Goal: Task Accomplishment & Management: Use online tool/utility

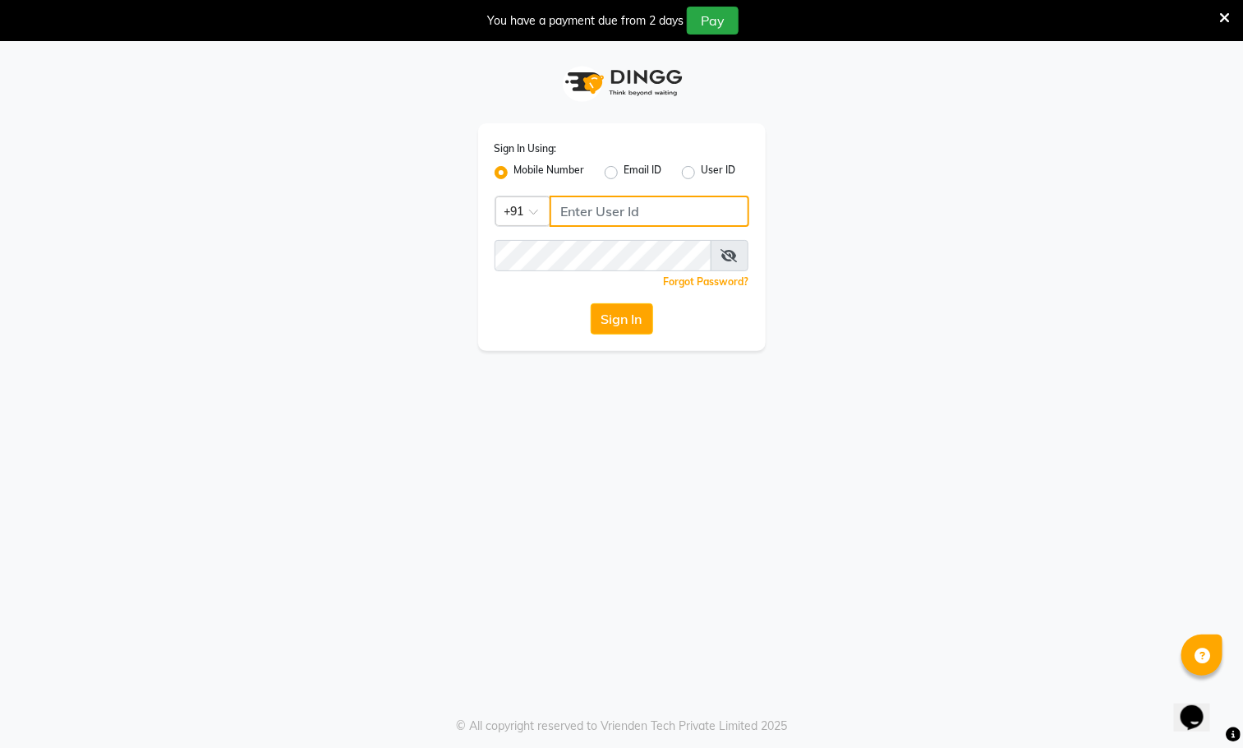
type input "9930388551"
click at [626, 319] on button "Sign In" at bounding box center [622, 318] width 62 height 31
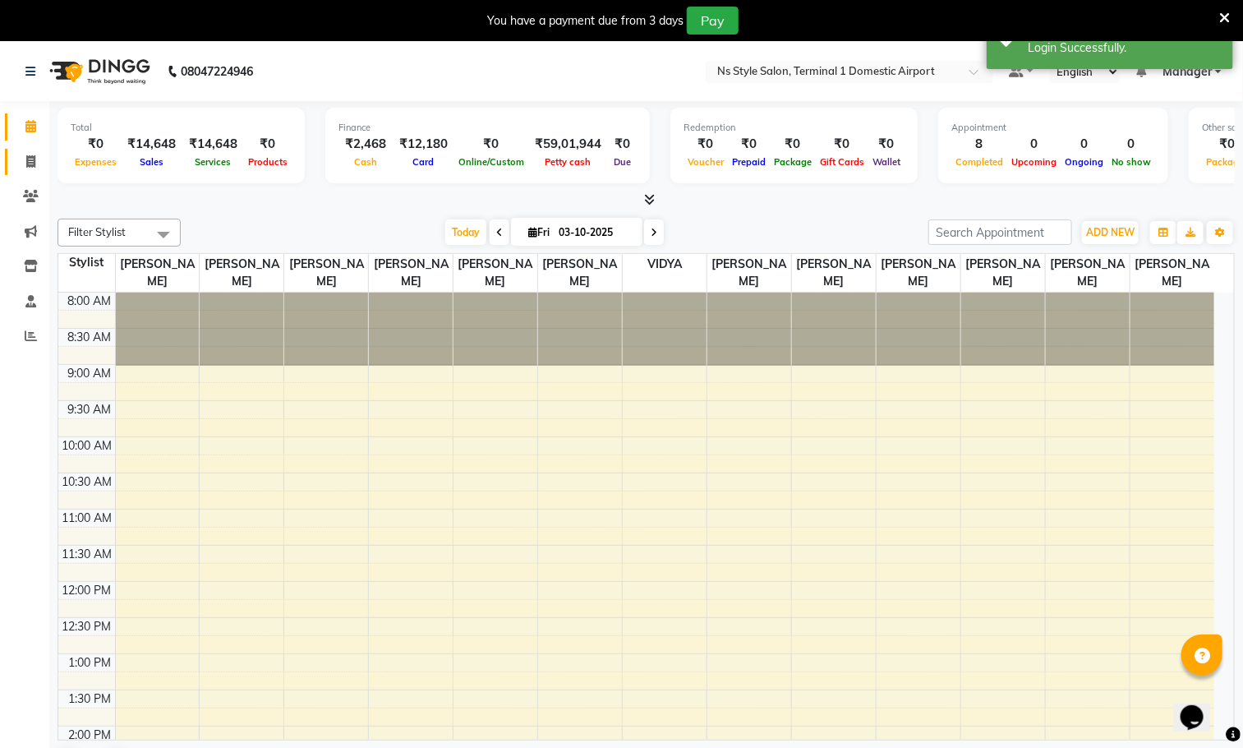
click at [30, 160] on icon at bounding box center [30, 161] width 9 height 12
select select "5659"
select select "service"
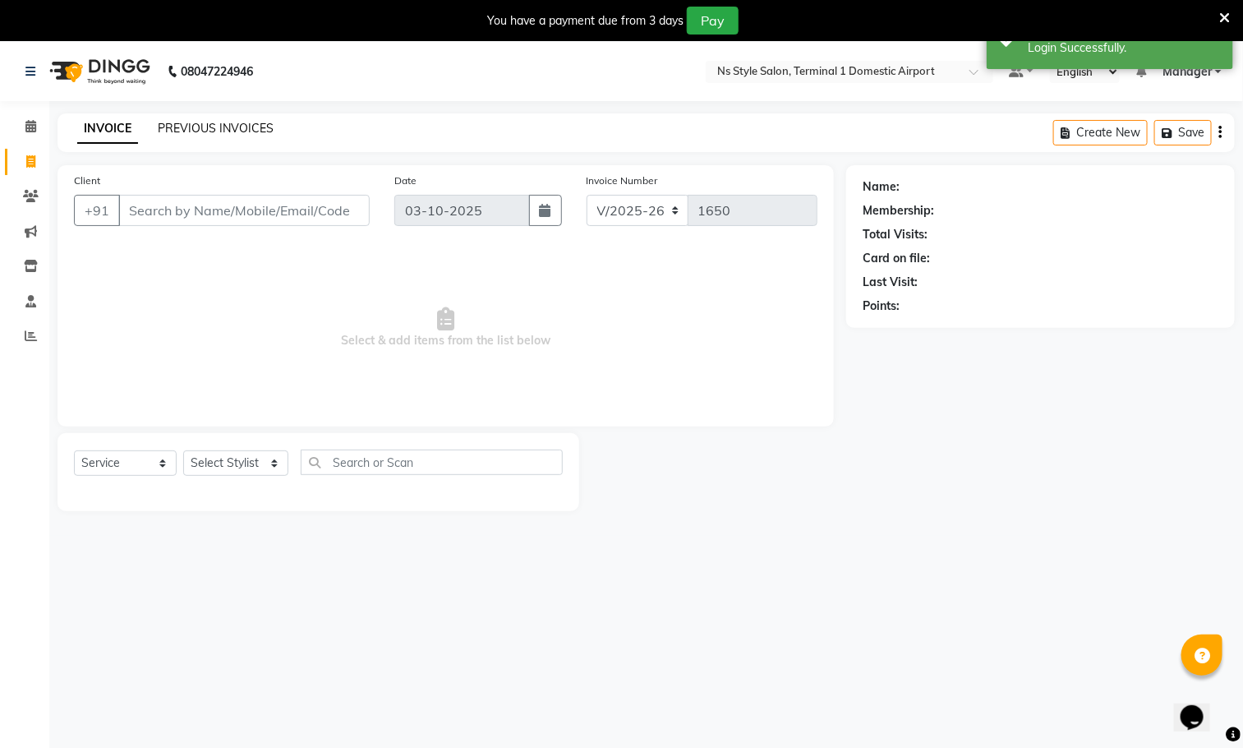
click at [234, 127] on link "PREVIOUS INVOICES" at bounding box center [216, 128] width 116 height 15
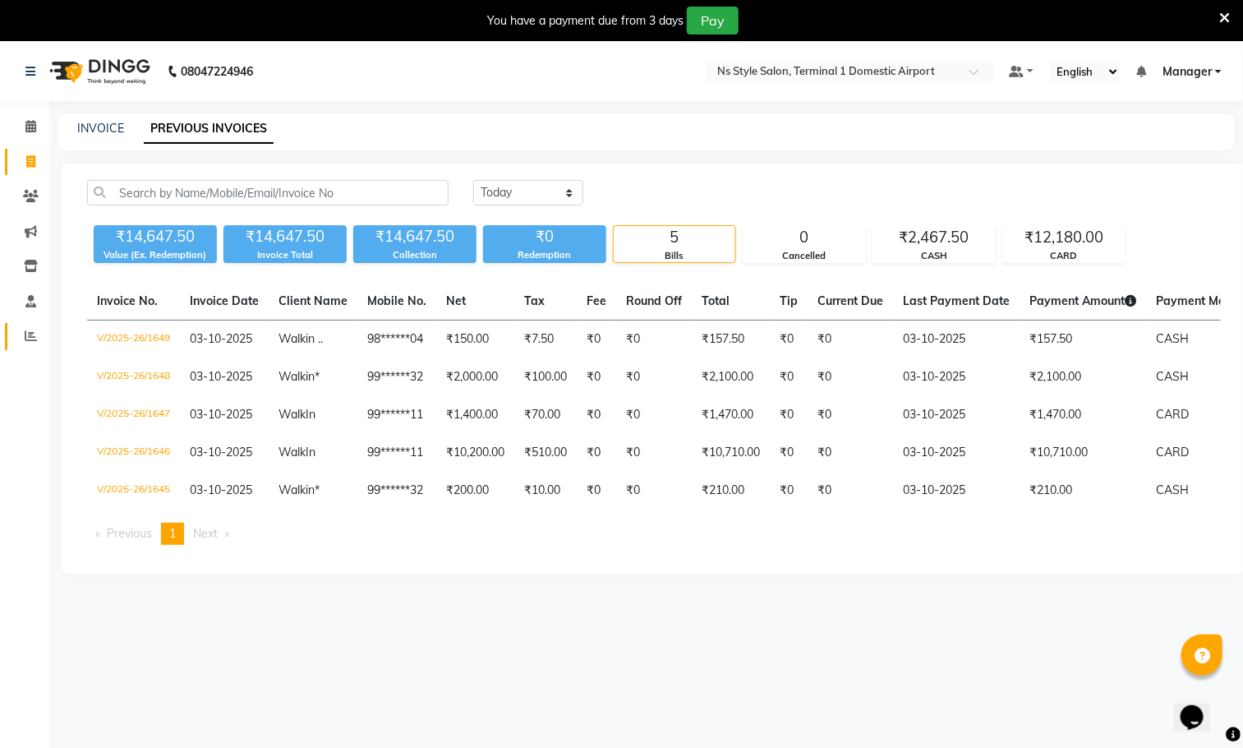
click at [30, 340] on icon at bounding box center [31, 335] width 12 height 12
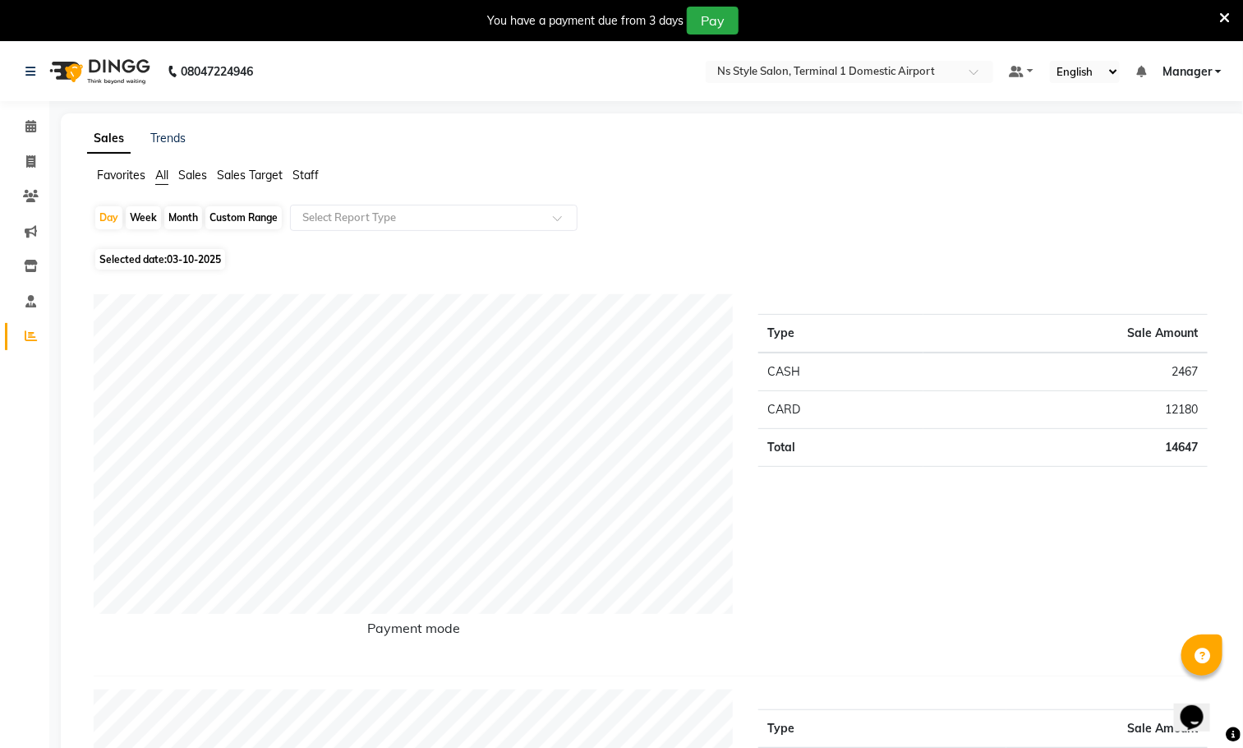
click at [309, 173] on span "Staff" at bounding box center [305, 175] width 26 height 15
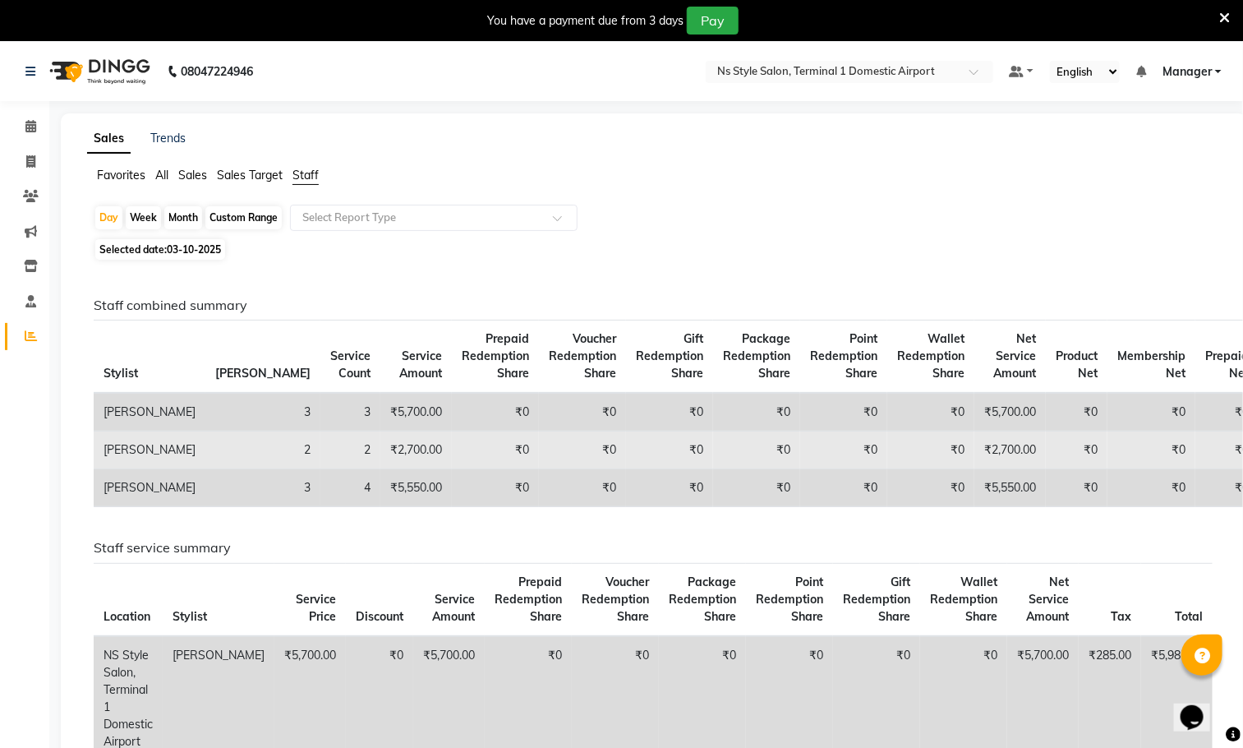
click at [887, 507] on td "₹0" at bounding box center [930, 488] width 87 height 38
click at [887, 469] on td "₹0" at bounding box center [930, 450] width 87 height 38
click at [887, 466] on td "₹0" at bounding box center [930, 450] width 87 height 38
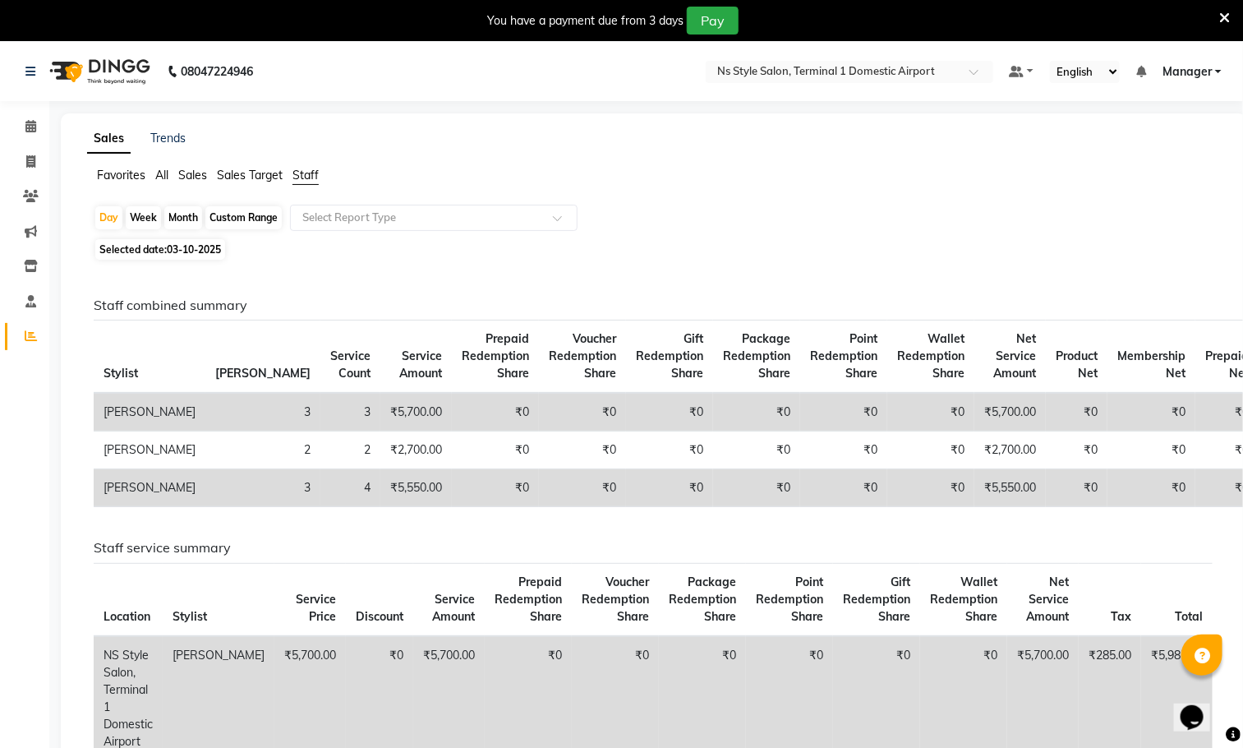
click at [974, 412] on td "₹5,700.00" at bounding box center [1009, 412] width 71 height 39
click at [900, 223] on div "Day Week Month Custom Range Select Report Type" at bounding box center [654, 220] width 1120 height 30
click at [912, 251] on div "Selected date: 03-10-2025" at bounding box center [657, 249] width 1127 height 17
click at [974, 330] on th "Net Service Amount" at bounding box center [1009, 356] width 71 height 73
click at [33, 163] on icon at bounding box center [30, 161] width 9 height 12
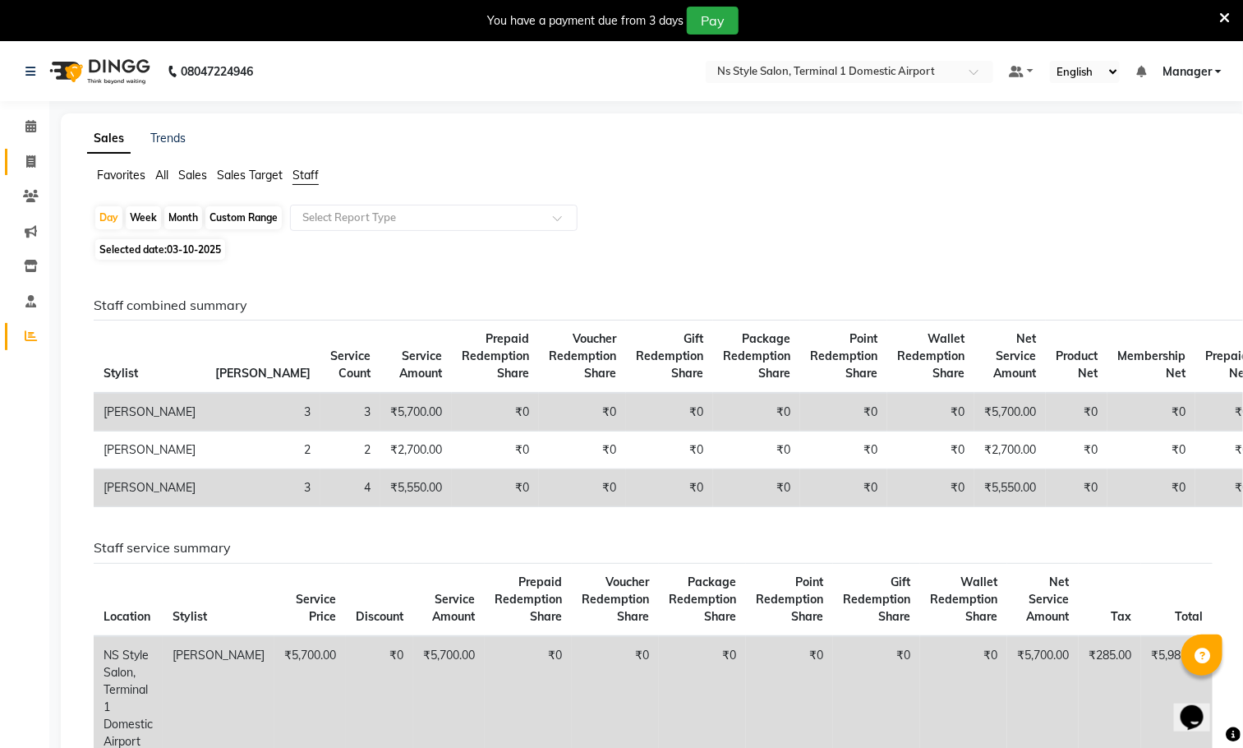
select select "service"
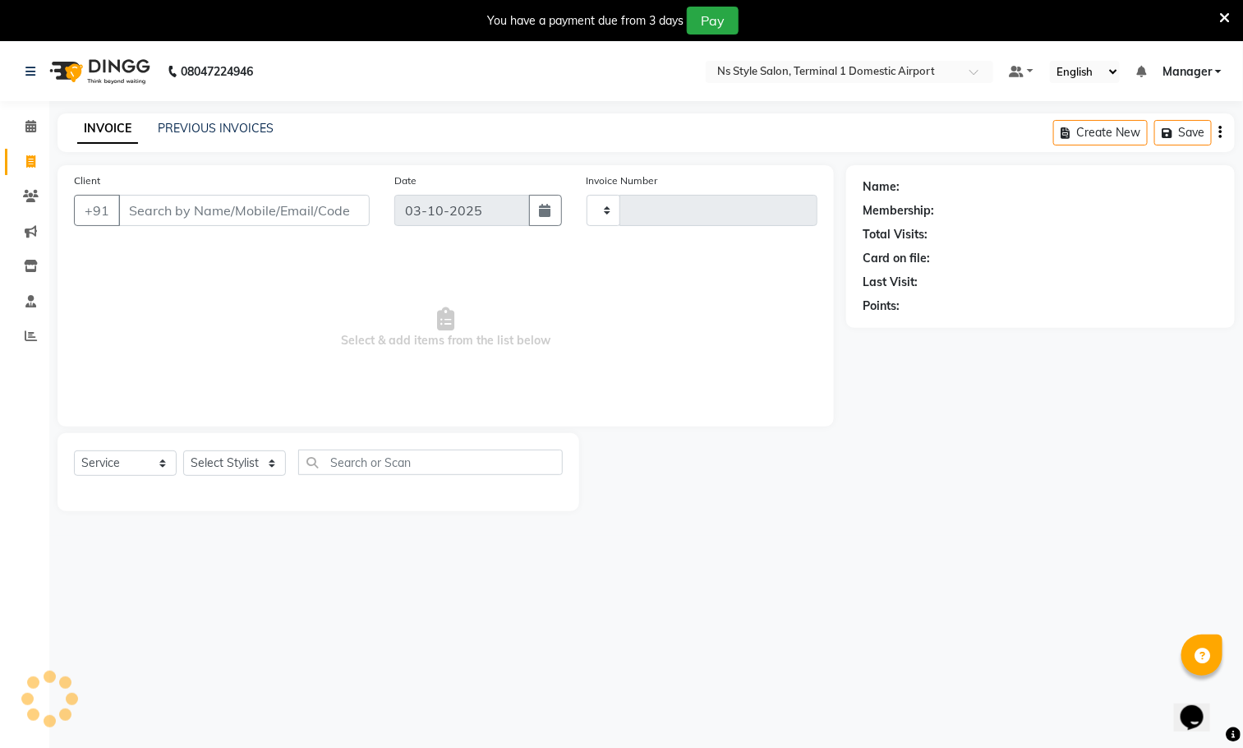
type input "1650"
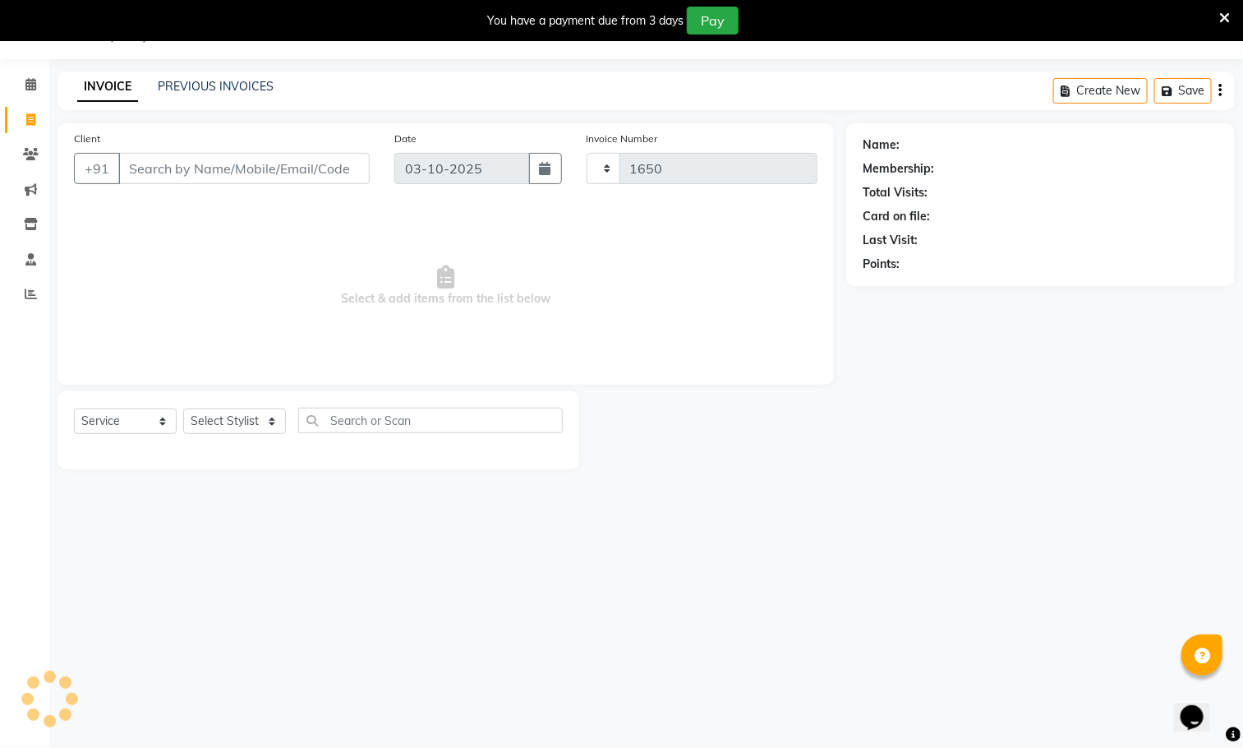
select select "5659"
click at [573, 503] on div "08047224946 Select Location × Ns Style Salon, Terminal 1 Domestic Airport Defau…" at bounding box center [621, 374] width 1243 height 748
click at [545, 559] on div "08047224946 Select Location × Ns Style Salon, Terminal 1 Domestic Airport Defau…" at bounding box center [621, 374] width 1243 height 748
click at [190, 81] on link "PREVIOUS INVOICES" at bounding box center [216, 86] width 116 height 15
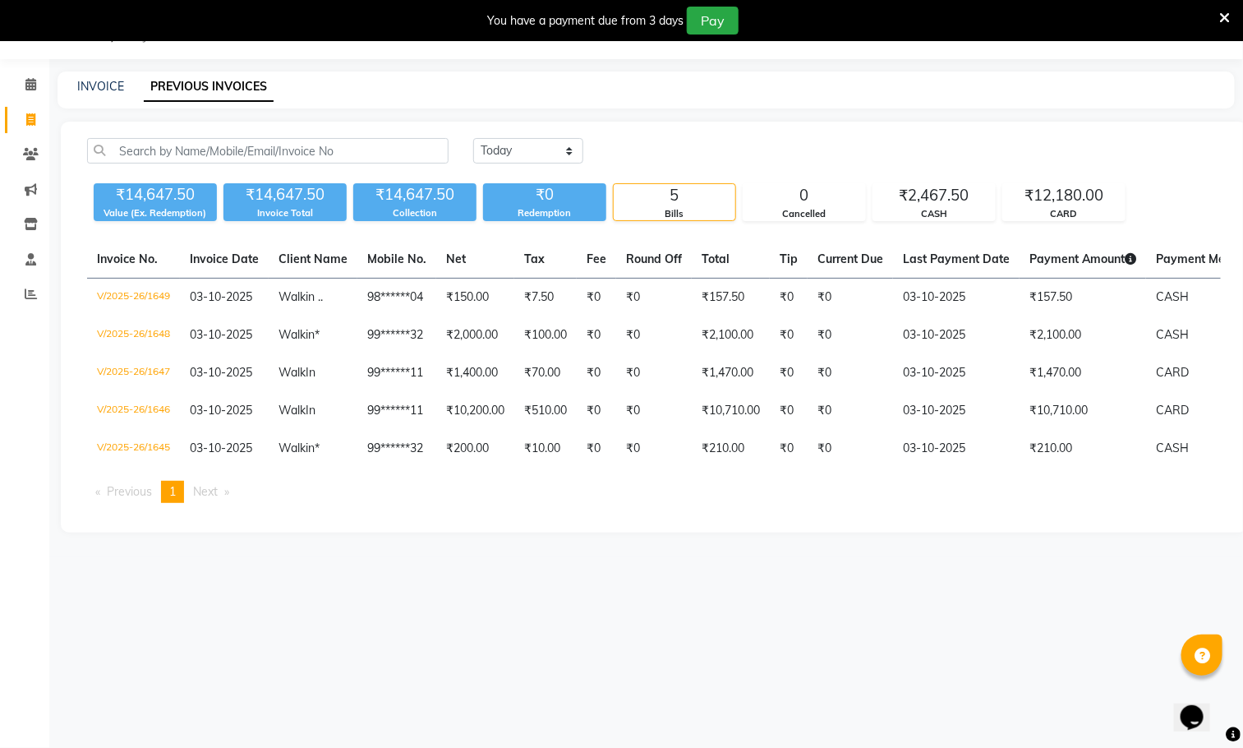
click at [30, 118] on icon at bounding box center [30, 119] width 9 height 12
select select "5659"
select select "service"
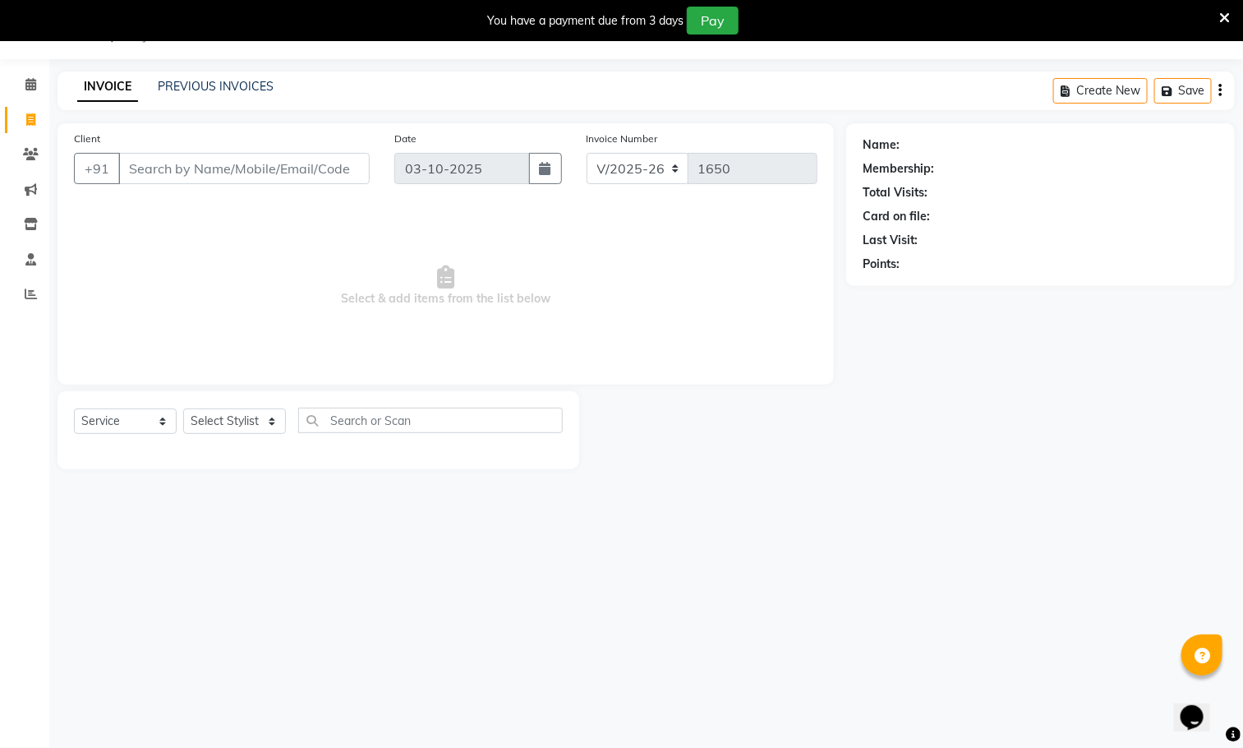
click at [111, 85] on link "INVOICE" at bounding box center [107, 87] width 61 height 30
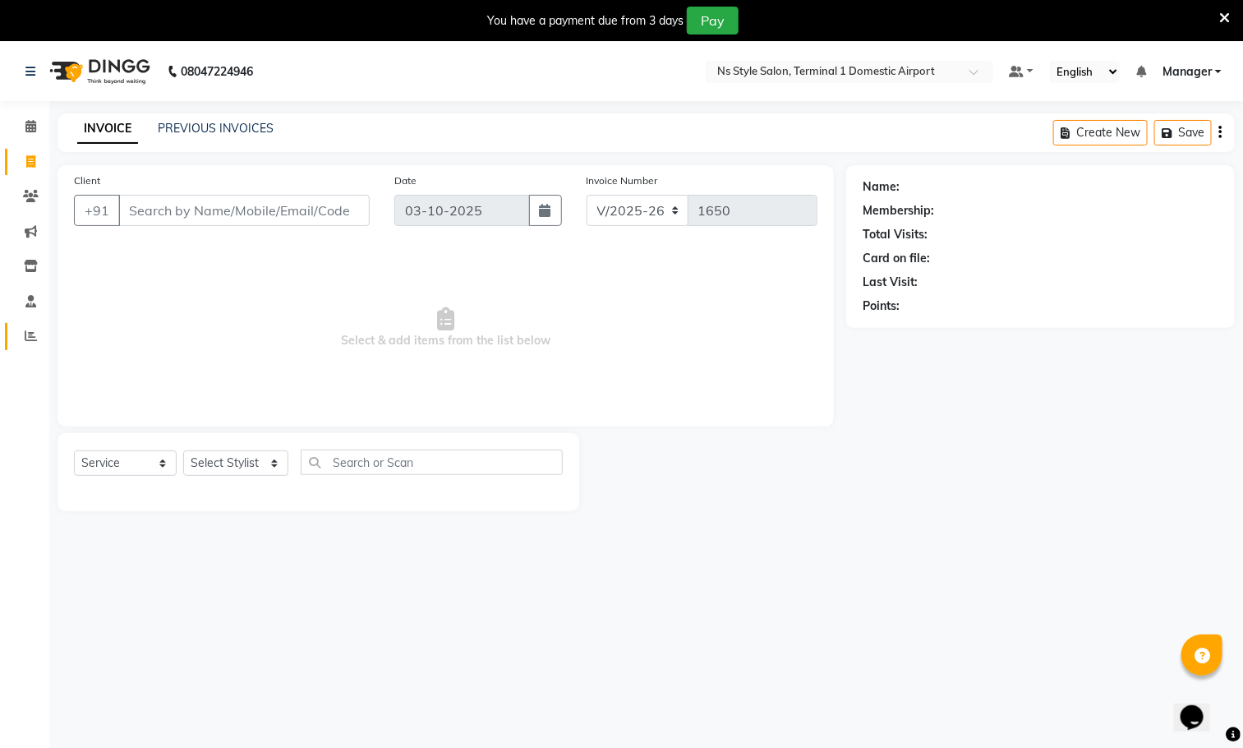
click at [25, 331] on icon at bounding box center [31, 335] width 12 height 12
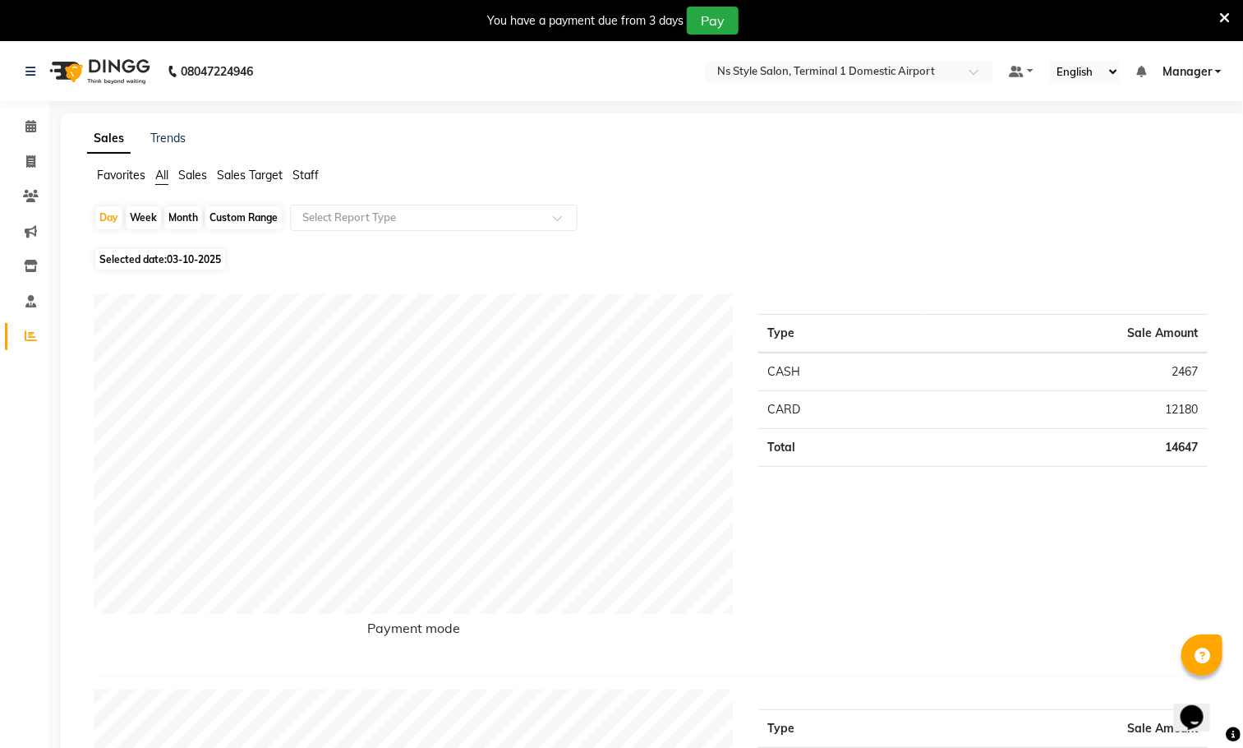
click at [182, 218] on div "Month" at bounding box center [183, 217] width 38 height 23
select select "10"
select select "2025"
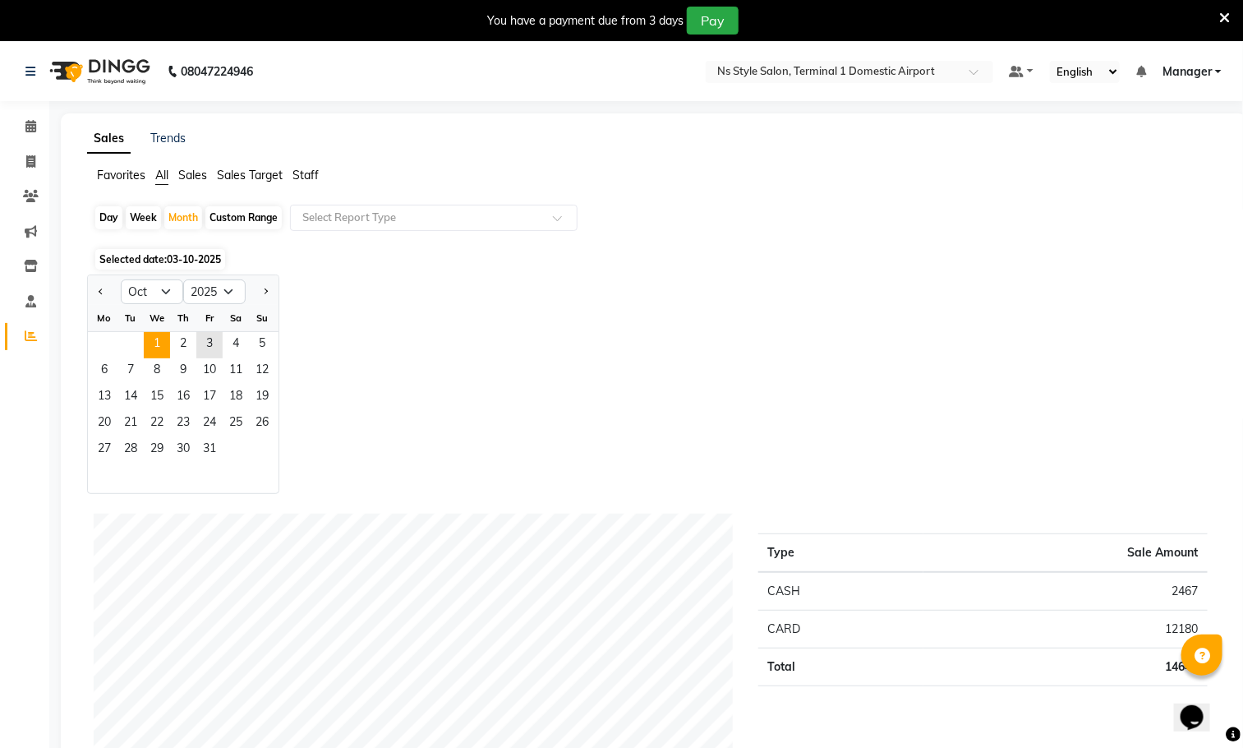
click at [158, 343] on span "1" at bounding box center [157, 345] width 26 height 26
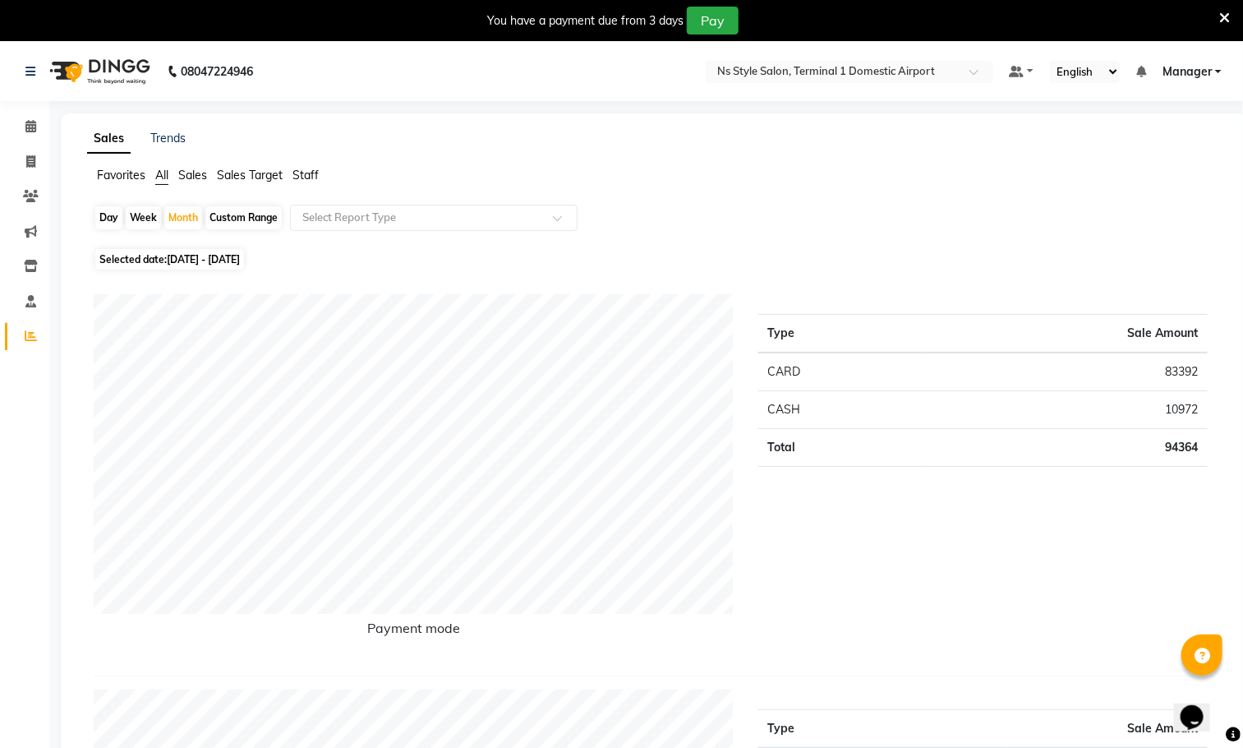
click at [309, 170] on span "Staff" at bounding box center [305, 175] width 26 height 15
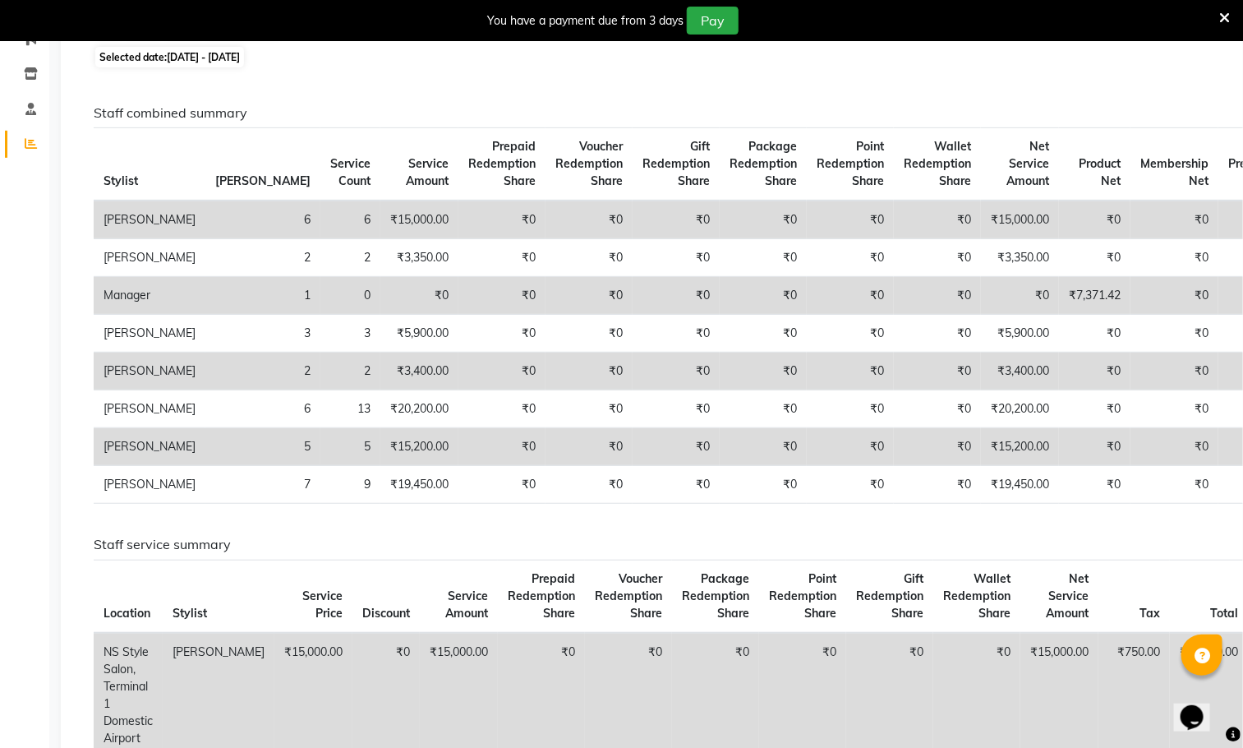
scroll to position [195, 0]
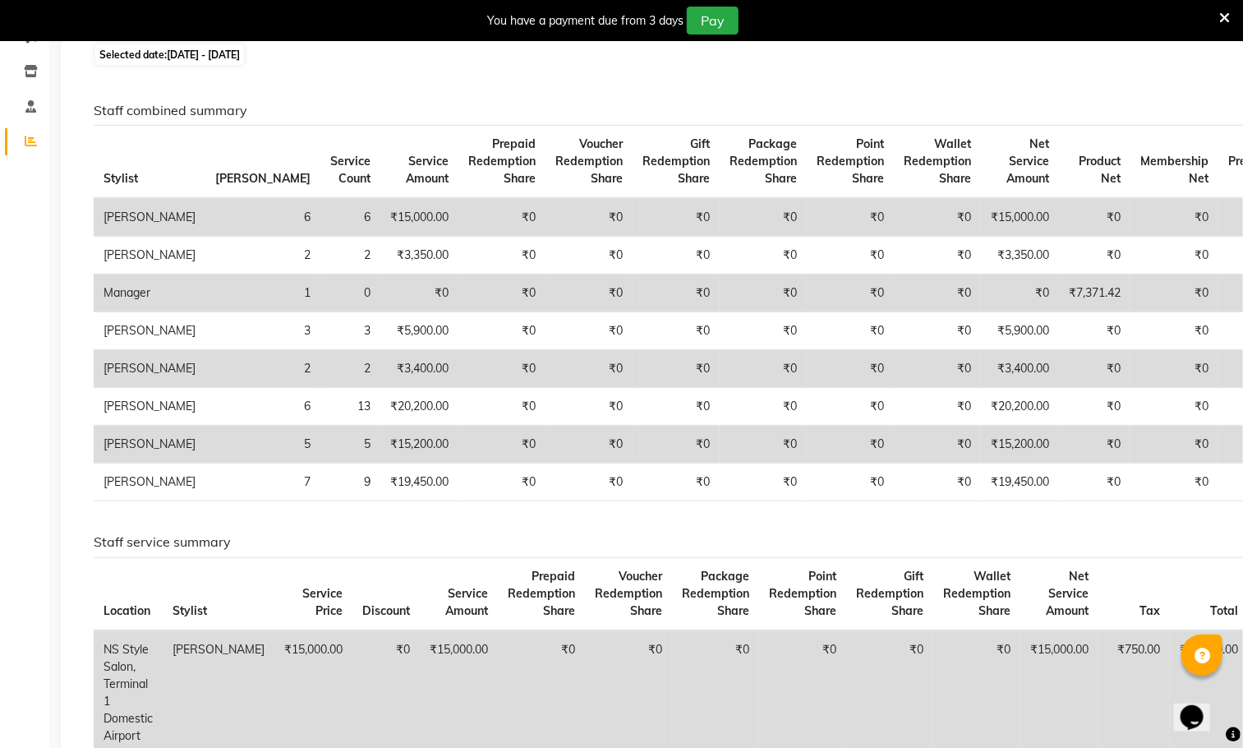
click at [633, 237] on td "₹0" at bounding box center [676, 217] width 87 height 39
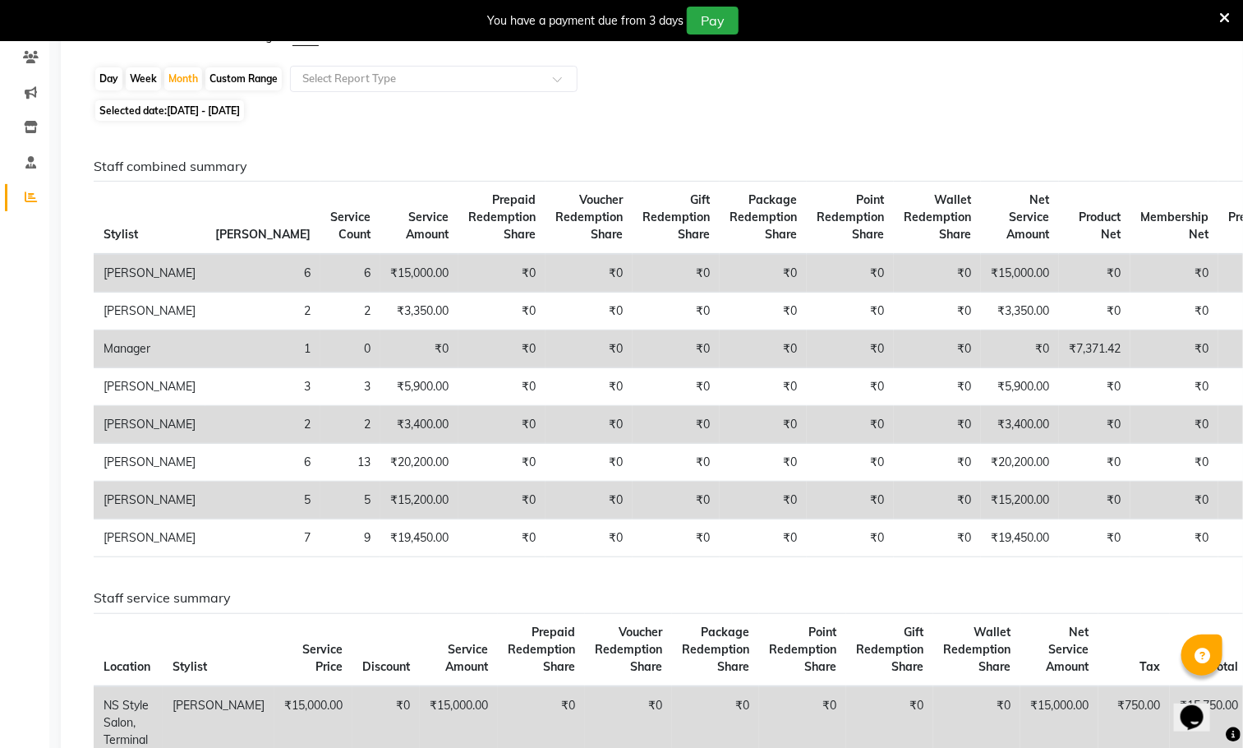
scroll to position [123, 0]
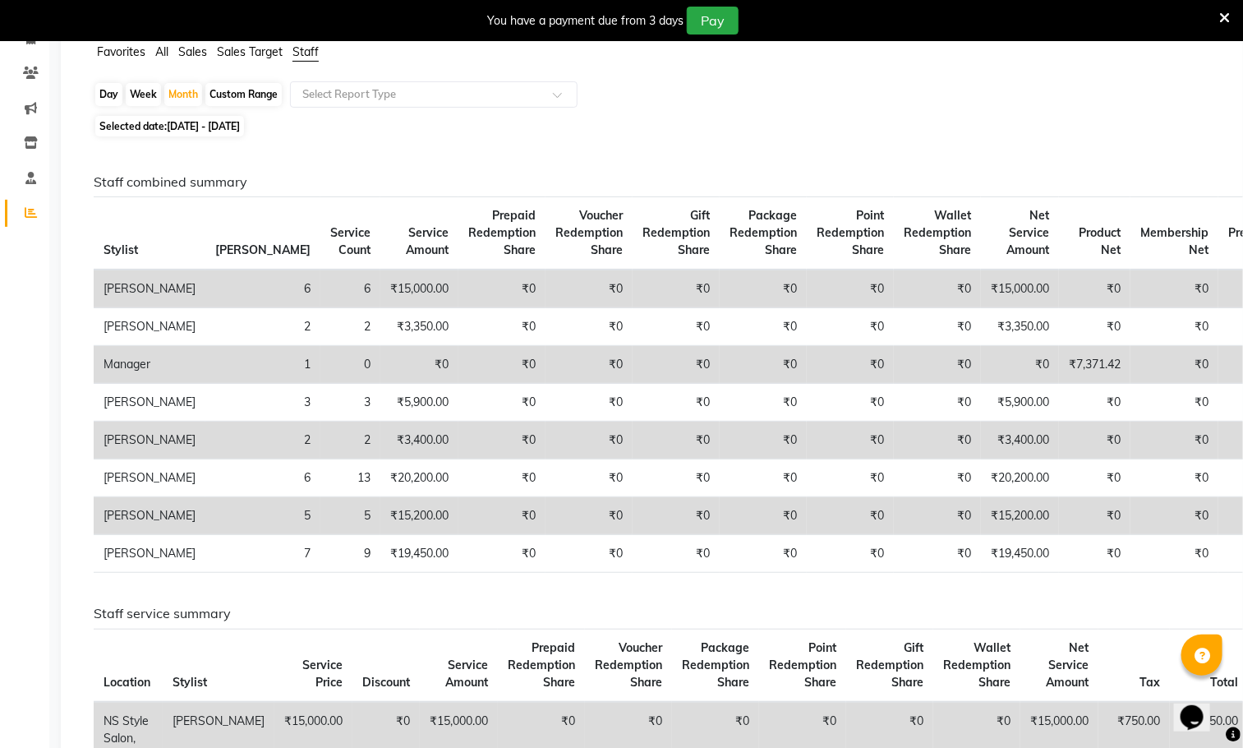
click at [642, 229] on span "Gift Redemption Share" at bounding box center [675, 232] width 67 height 49
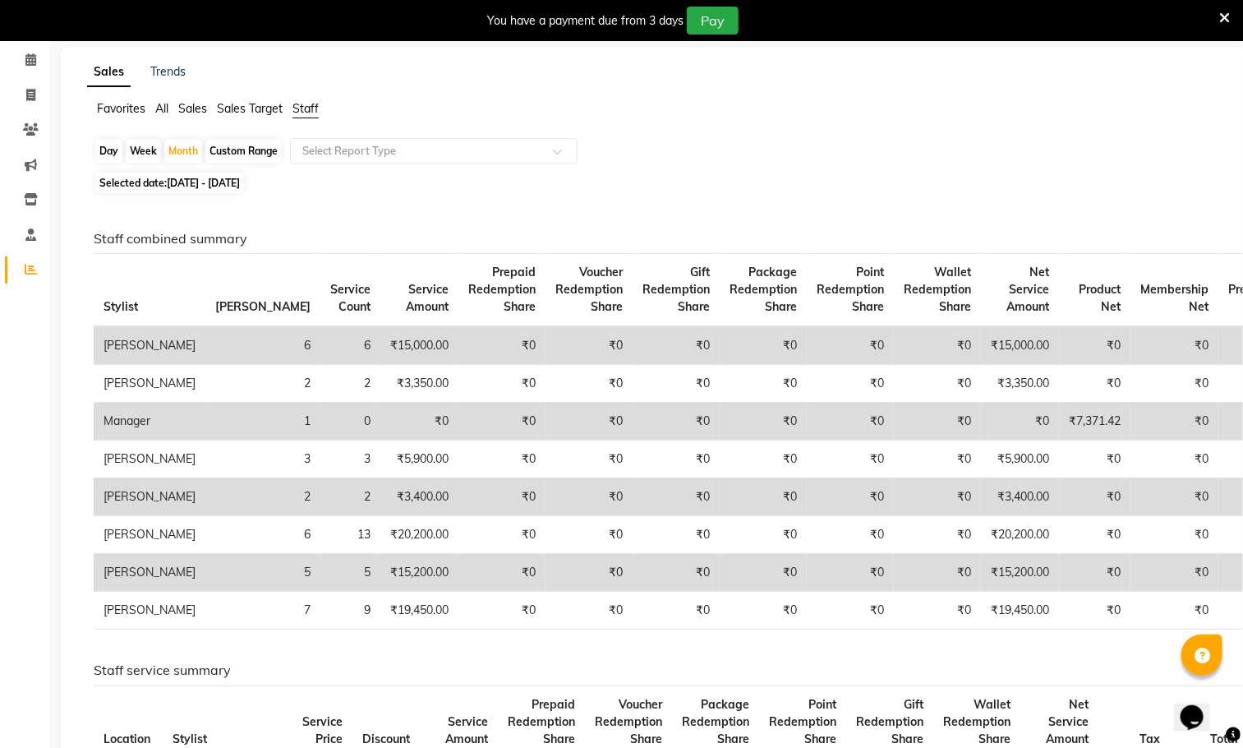
scroll to position [0, 0]
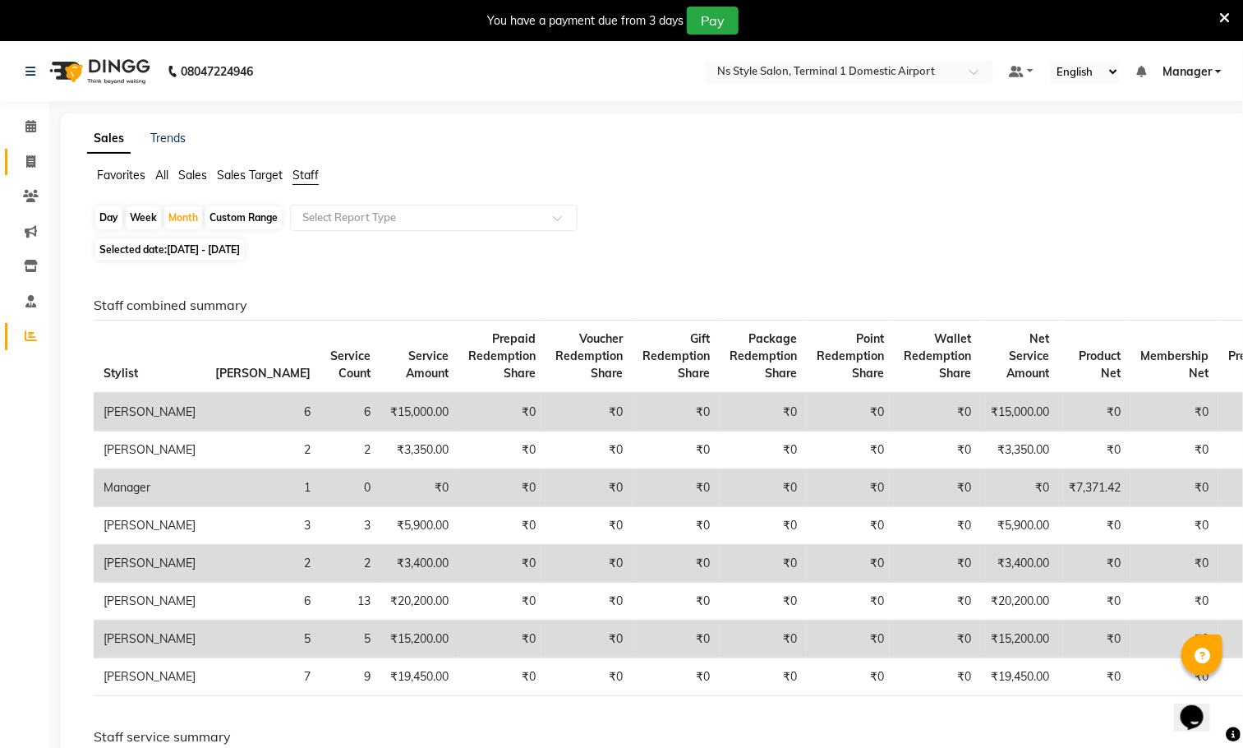
click at [30, 160] on icon at bounding box center [30, 161] width 9 height 12
select select "5659"
select select "service"
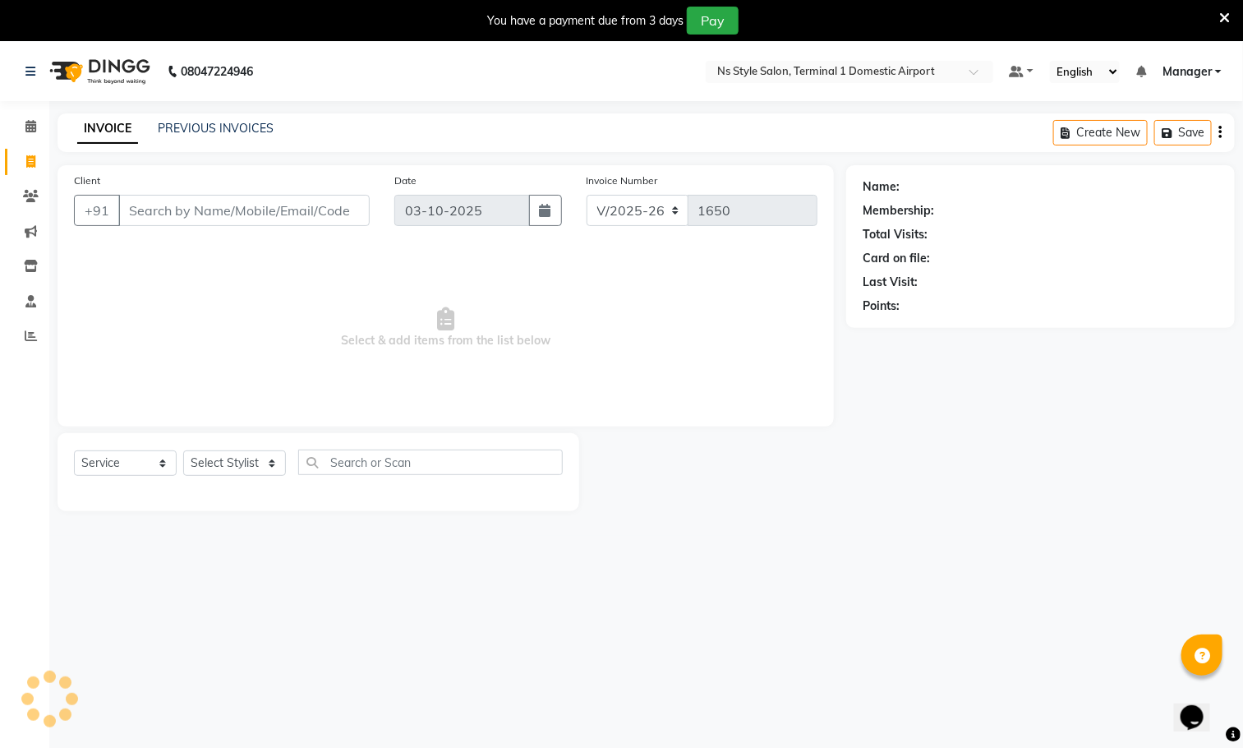
scroll to position [42, 0]
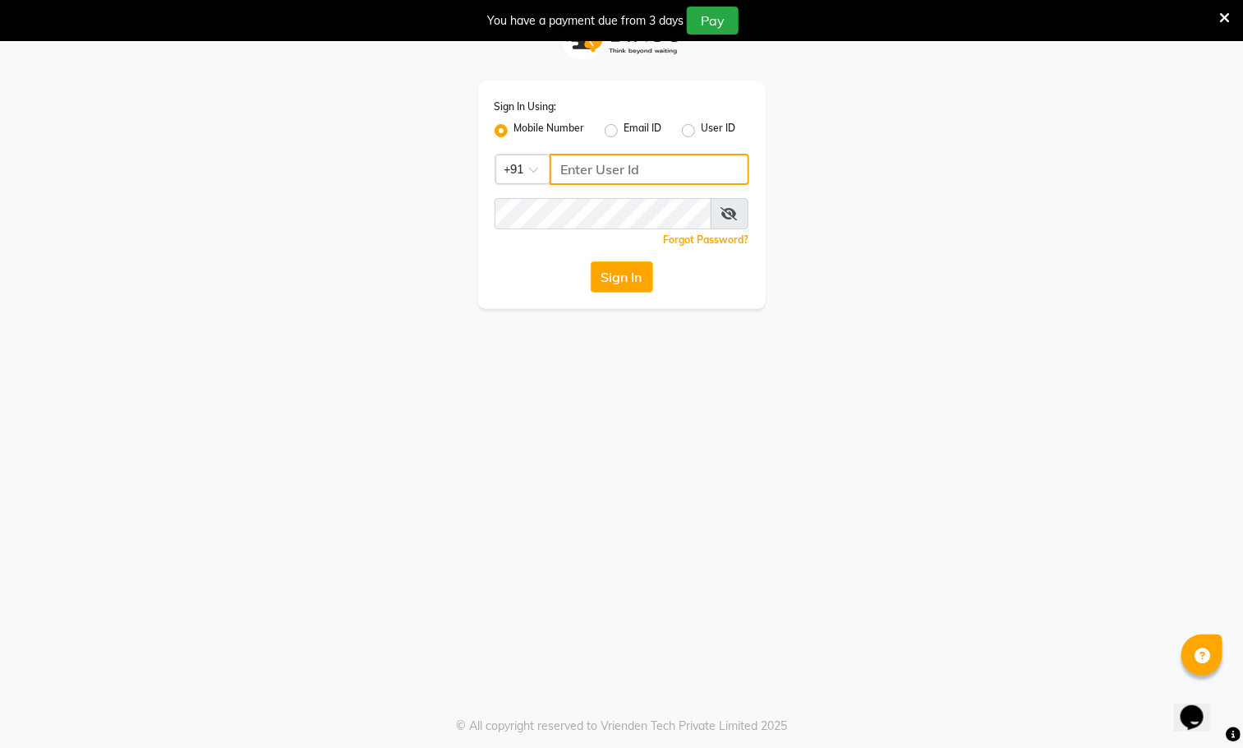
type input "9930388551"
